Goal: Transaction & Acquisition: Purchase product/service

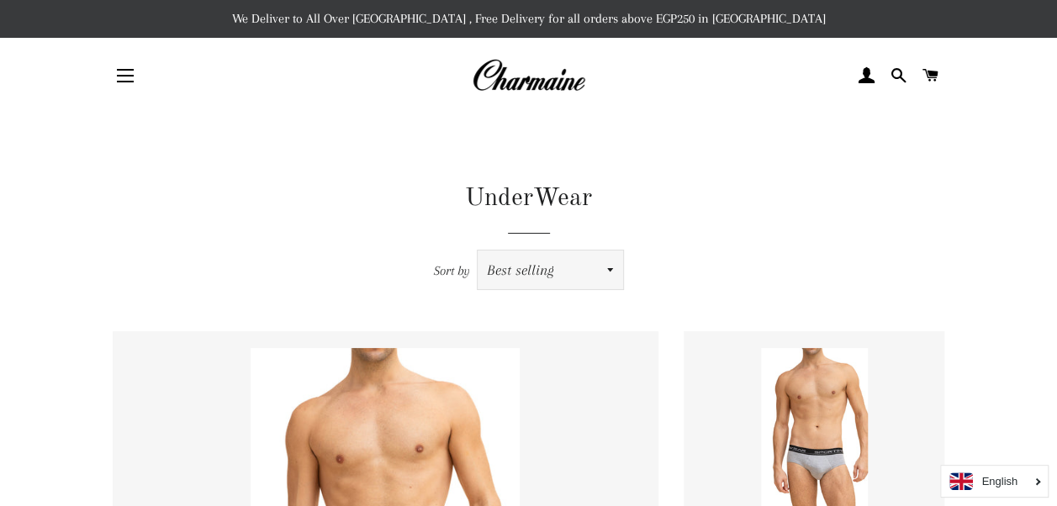
click at [610, 270] on select "Featured Best selling Alphabetically, A-Z Alphabetically, Z-A Price, low to hig…" at bounding box center [550, 270] width 145 height 39
click at [592, 270] on select "Featured Best selling Alphabetically, A-Z Alphabetically, Z-A Price, low to hig…" at bounding box center [550, 270] width 145 height 39
click at [541, 265] on select "Featured Best selling Alphabetically, A-Z Alphabetically, Z-A Price, low to hig…" at bounding box center [550, 270] width 145 height 39
click at [404, 237] on header "UnderWear Sort by Featured Best selling Alphabetically, A-Z Alphabetically, Z-A…" at bounding box center [529, 235] width 832 height 108
click at [524, 84] on img at bounding box center [529, 75] width 114 height 37
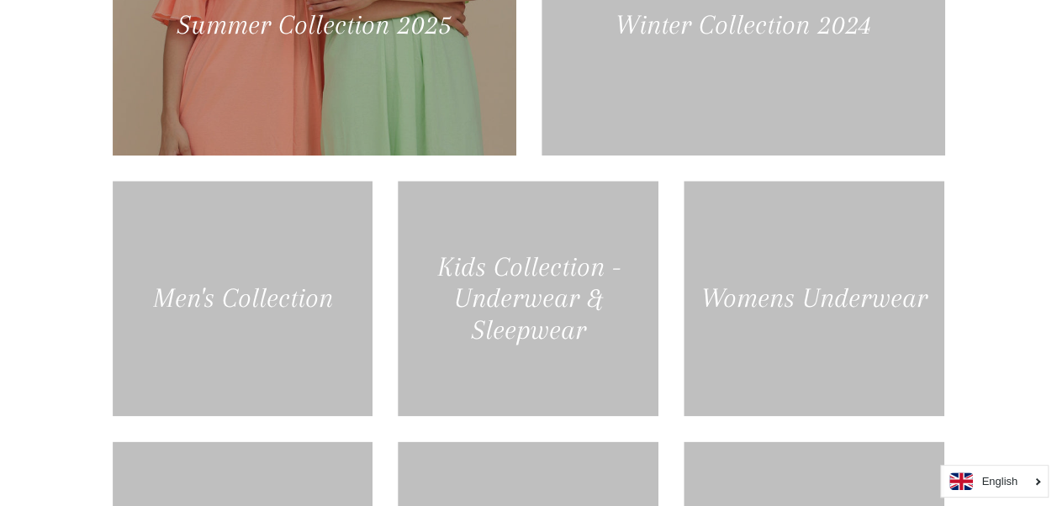
scroll to position [778, 0]
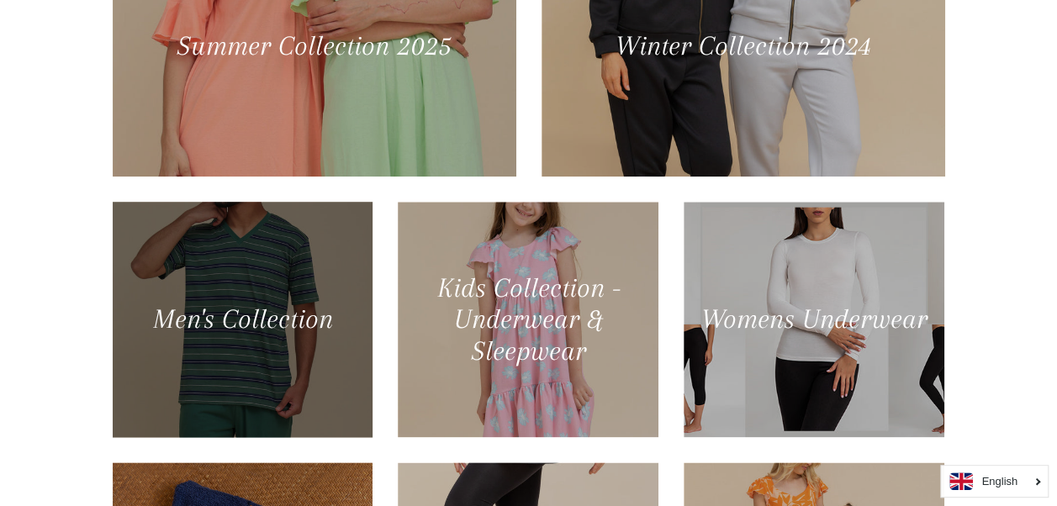
click at [249, 354] on div at bounding box center [242, 319] width 268 height 242
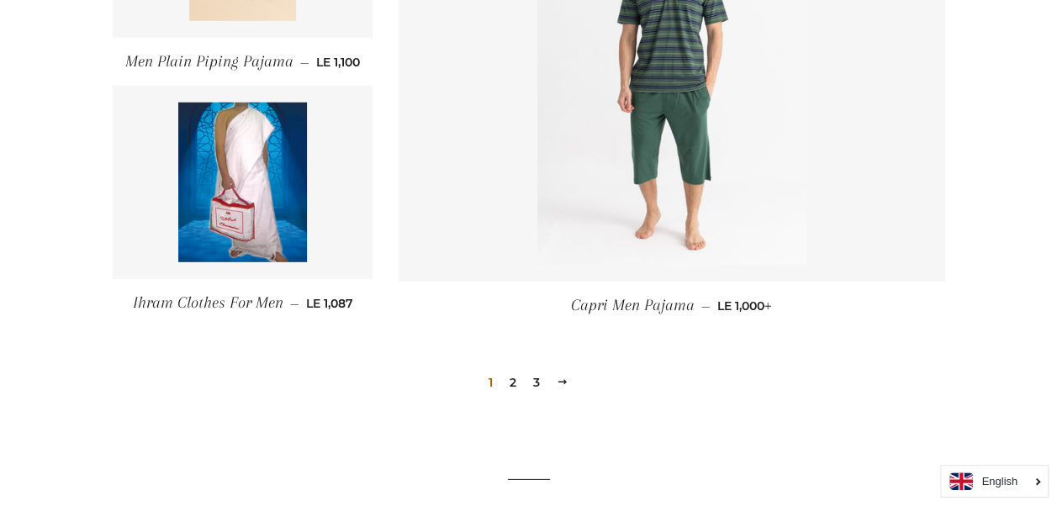
scroll to position [2316, 0]
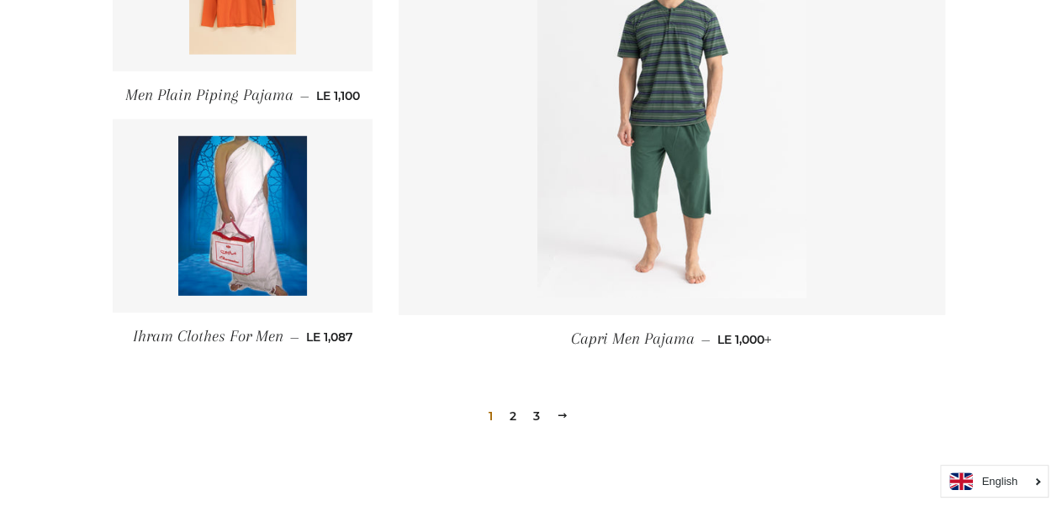
click at [561, 413] on span at bounding box center [563, 416] width 12 height 13
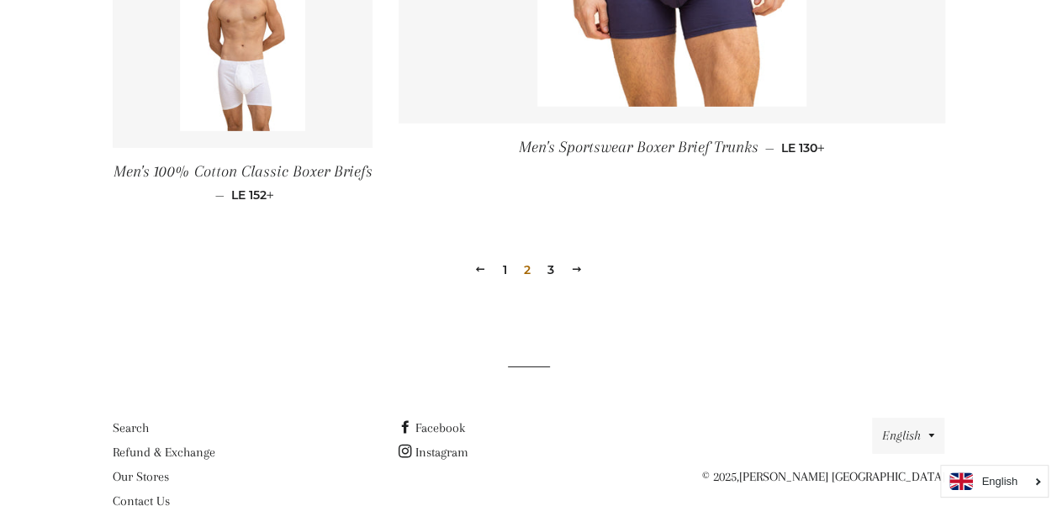
scroll to position [2608, 0]
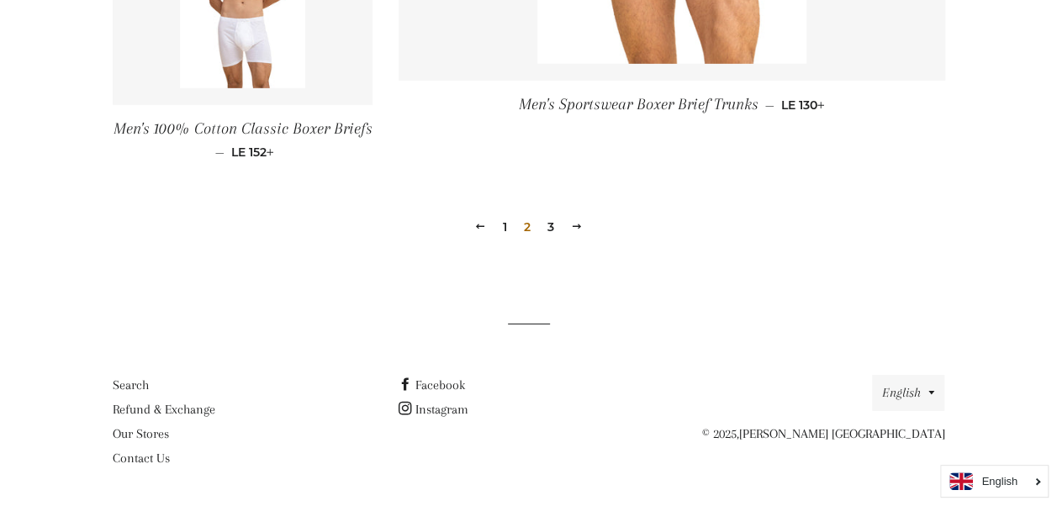
click at [573, 224] on span at bounding box center [577, 226] width 12 height 13
